Goal: Task Accomplishment & Management: Manage account settings

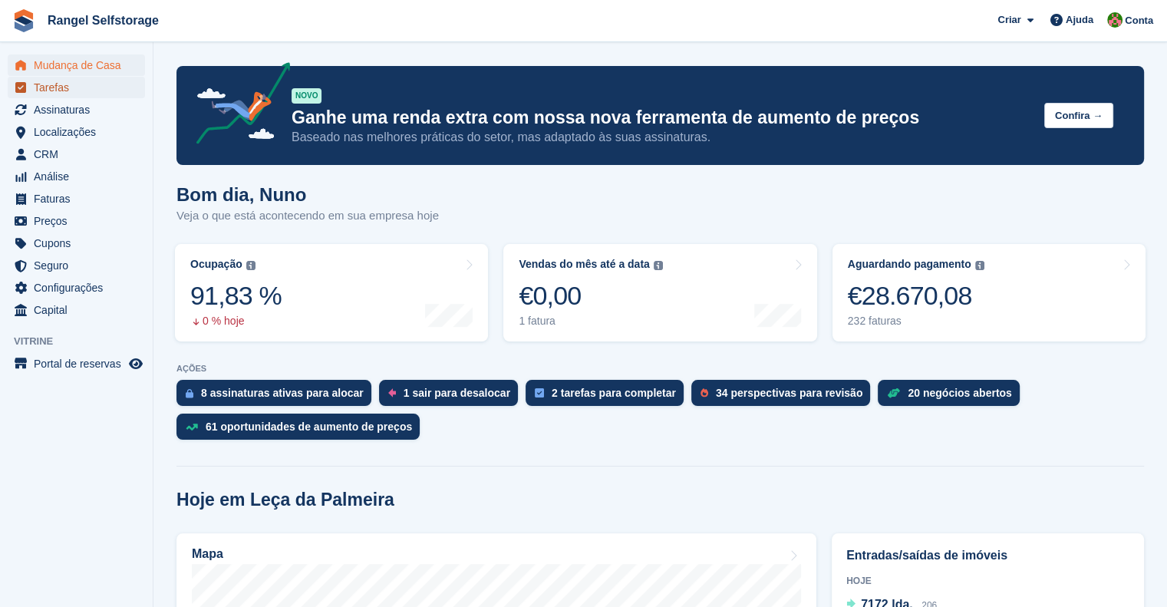
click at [71, 84] on span "Tarefas" at bounding box center [80, 87] width 92 height 21
click at [71, 107] on span "Assinaturas" at bounding box center [80, 109] width 92 height 21
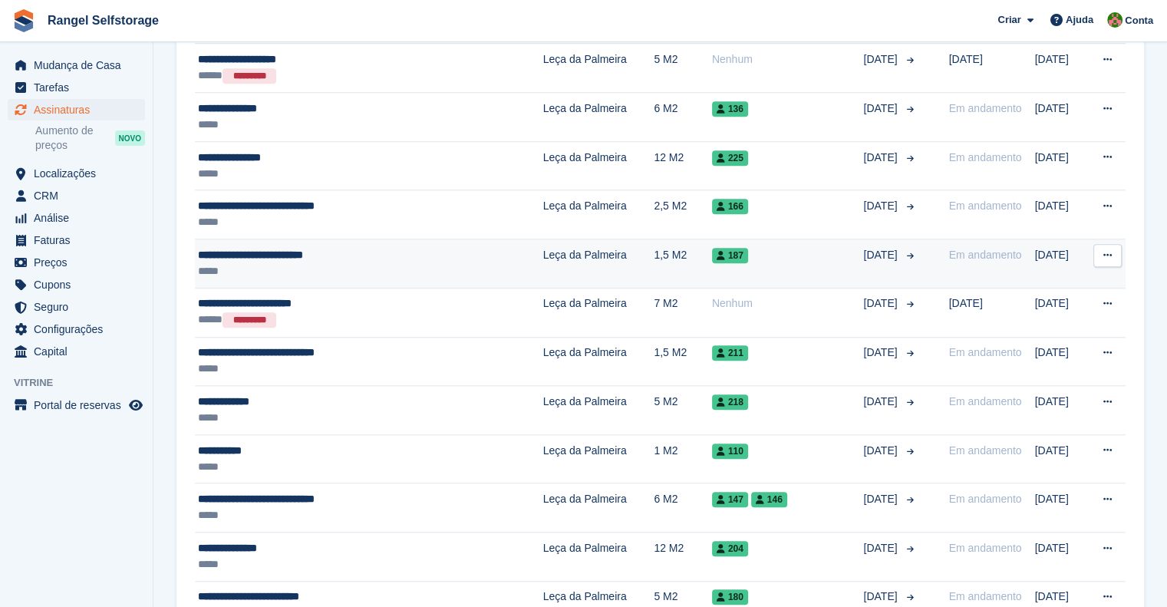
scroll to position [1381, 0]
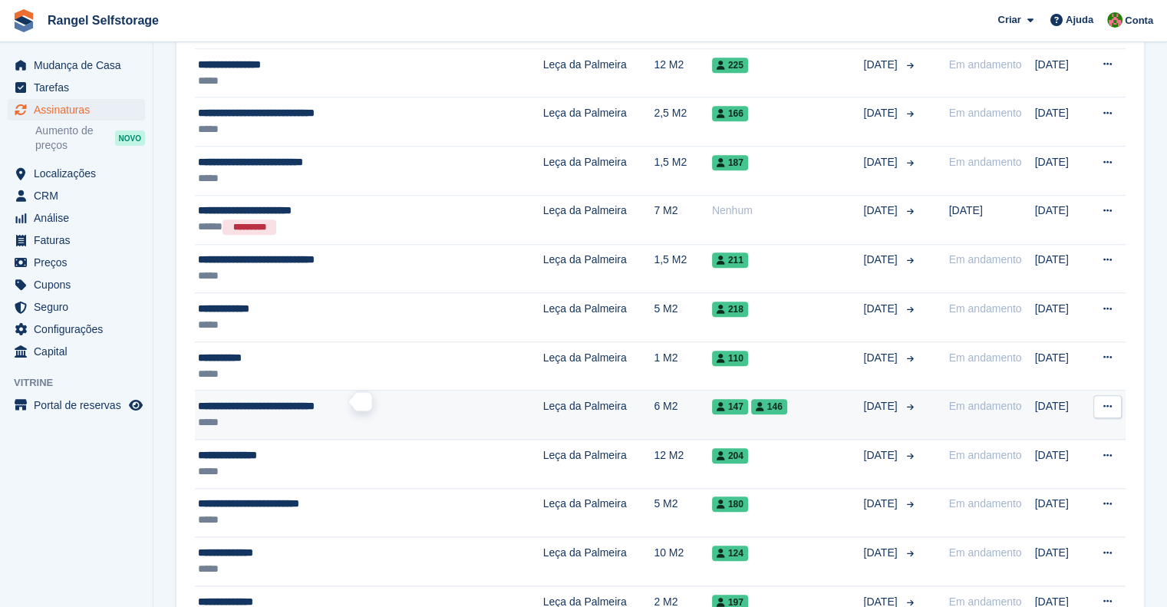
click at [315, 400] on span "**********" at bounding box center [256, 405] width 117 height 11
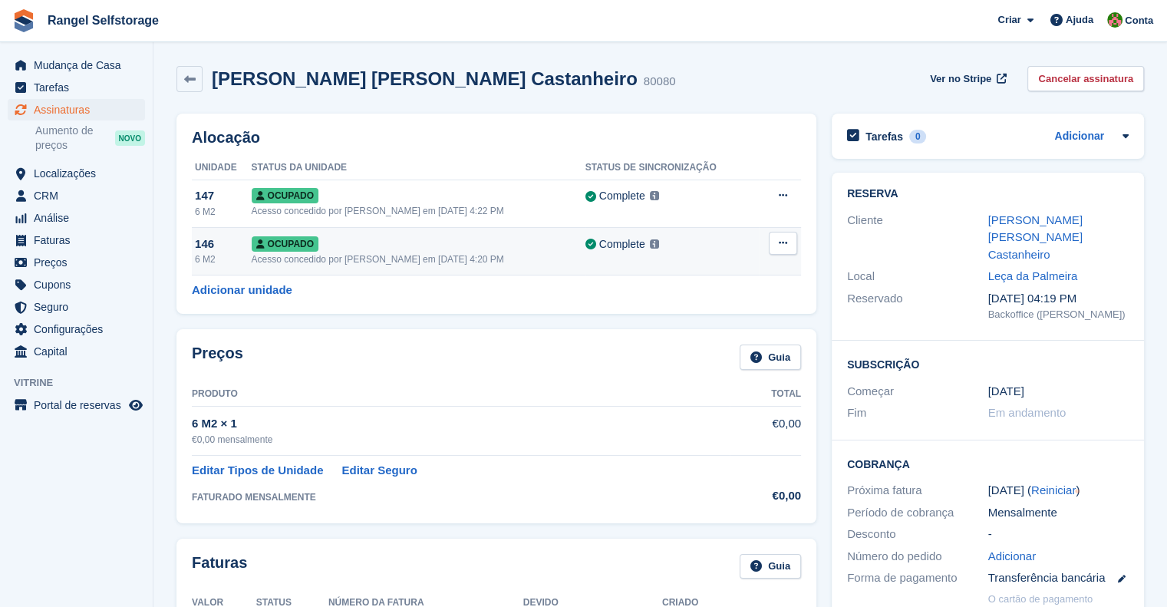
click at [789, 242] on button at bounding box center [783, 243] width 28 height 23
click at [713, 331] on p "Desalocar" at bounding box center [723, 326] width 133 height 20
